Goal: Check status

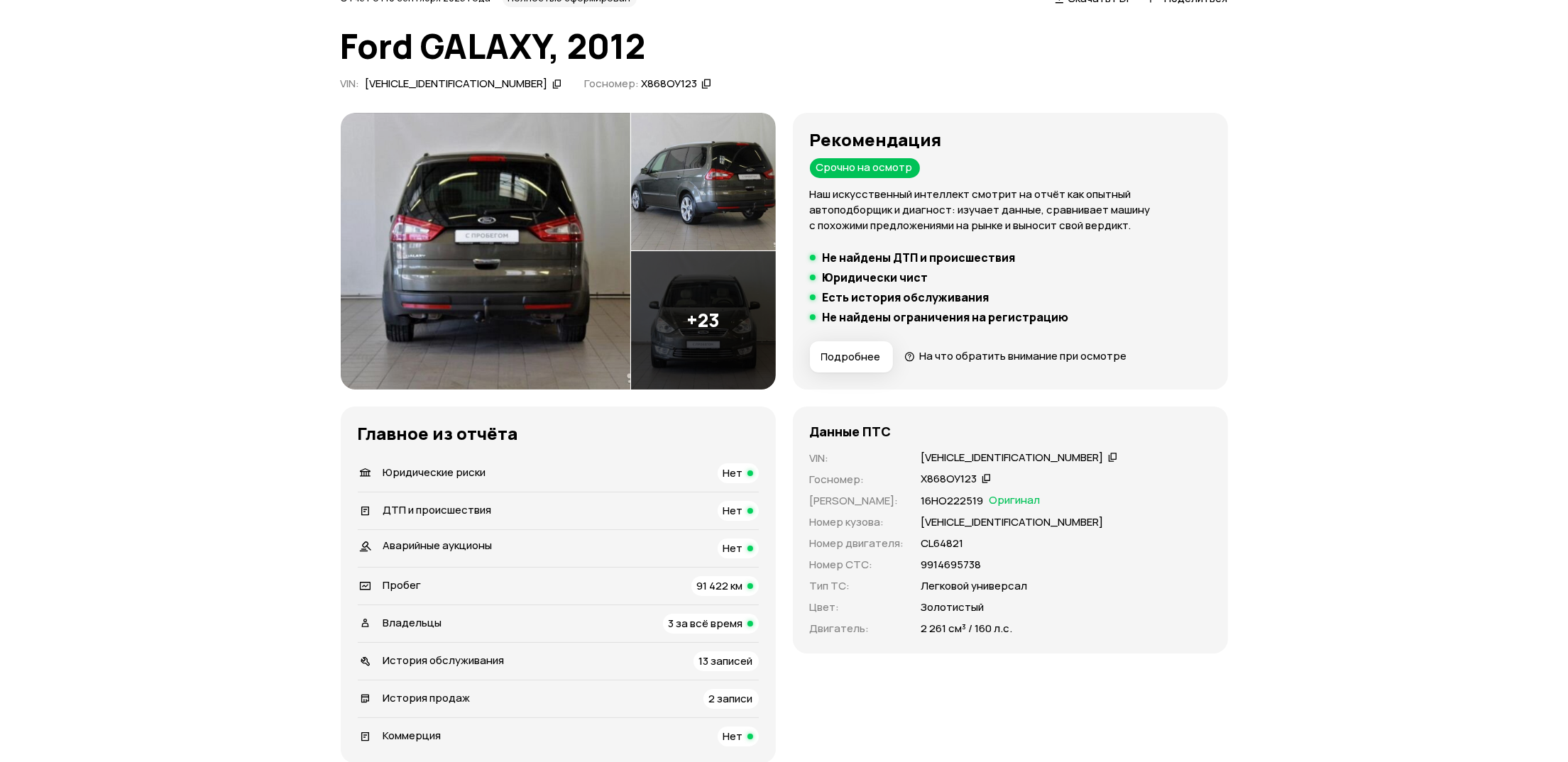
scroll to position [426, 0]
